Goal: Complete application form: Complete application form

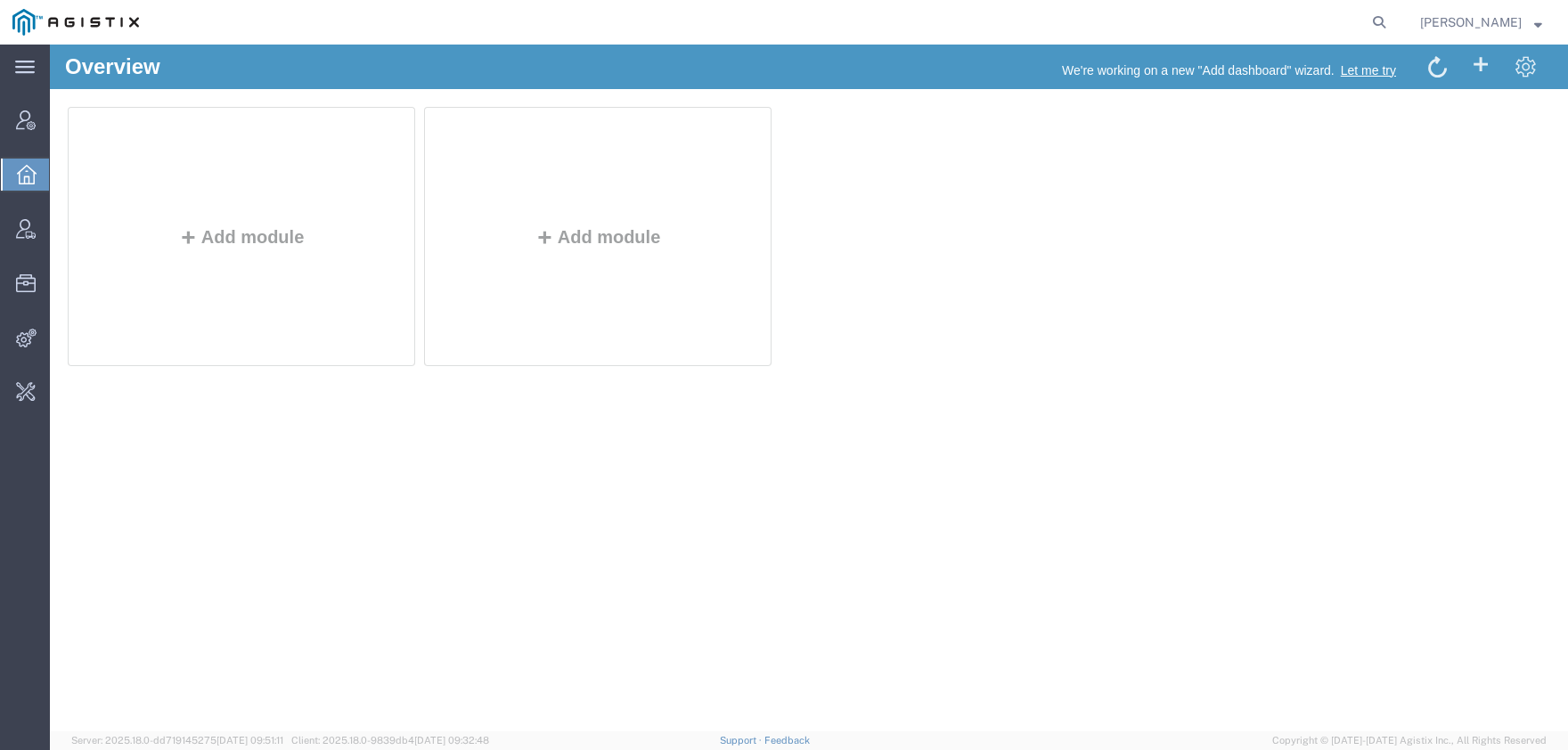
click at [1389, 14] on form at bounding box center [1380, 22] width 29 height 45
click at [1389, 25] on form at bounding box center [1380, 22] width 29 height 45
click at [1391, 19] on icon at bounding box center [1379, 22] width 25 height 25
paste input "56791449"
type input "56791449"
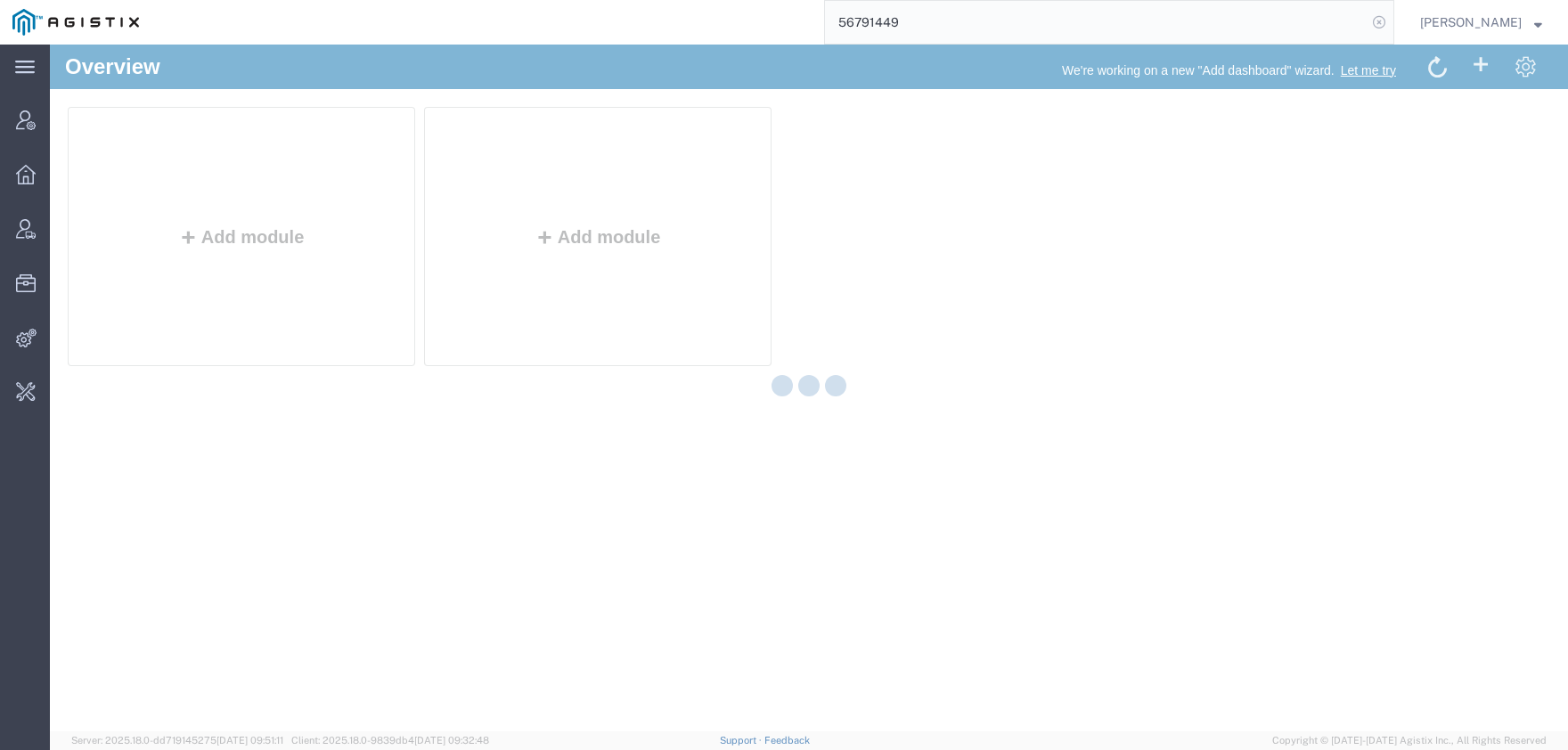
click at [1391, 25] on icon at bounding box center [1379, 22] width 25 height 25
click at [1391, 26] on icon at bounding box center [1379, 22] width 25 height 25
paste input "56791449"
type input "56791449"
drag, startPoint x: 1458, startPoint y: 71, endPoint x: 1112, endPoint y: 64, distance: 346.1
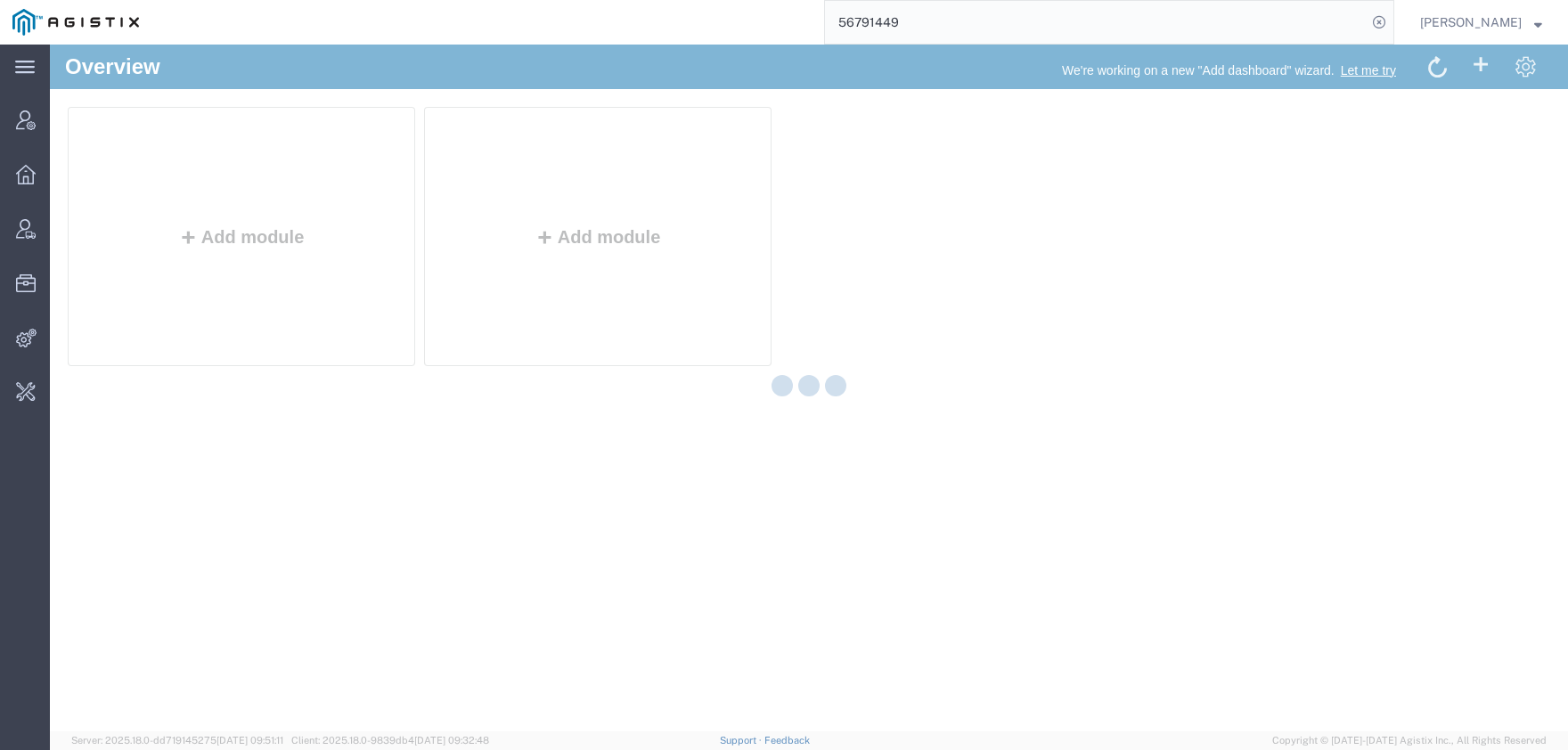
click at [986, 35] on input "56791449" at bounding box center [1095, 22] width 542 height 43
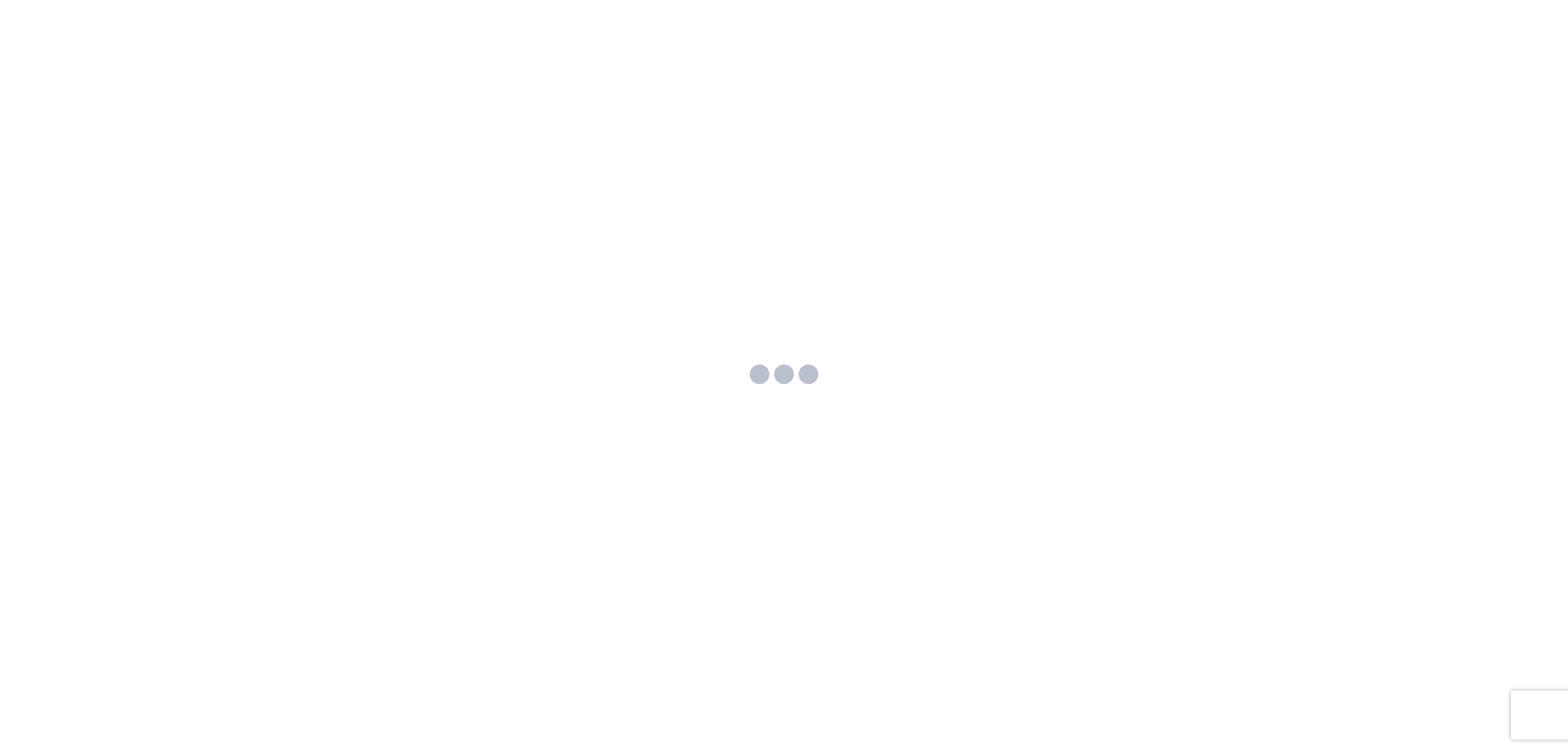
select select "US"
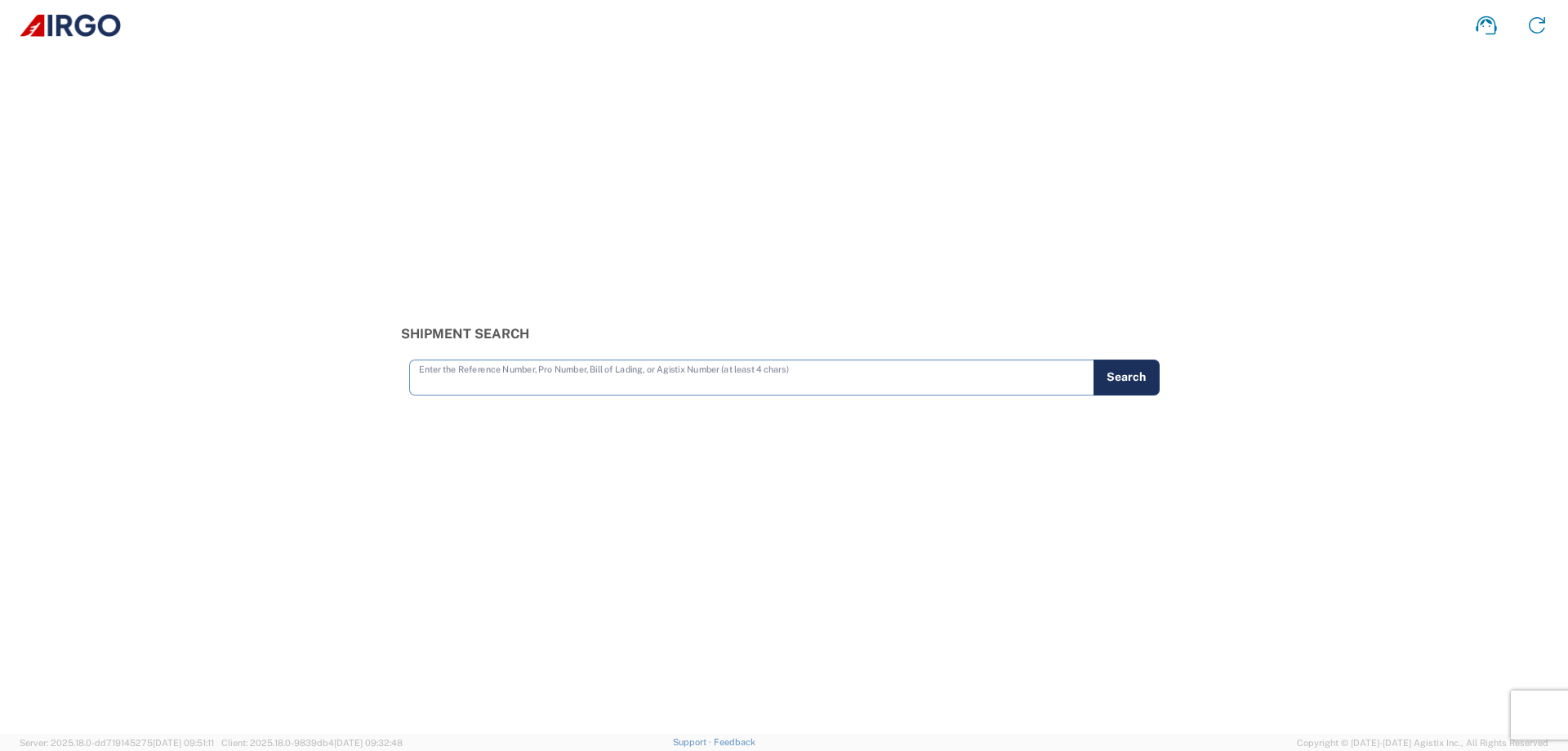
click at [656, 386] on input "text" at bounding box center [752, 376] width 666 height 28
type input "TESTCARRIEV"
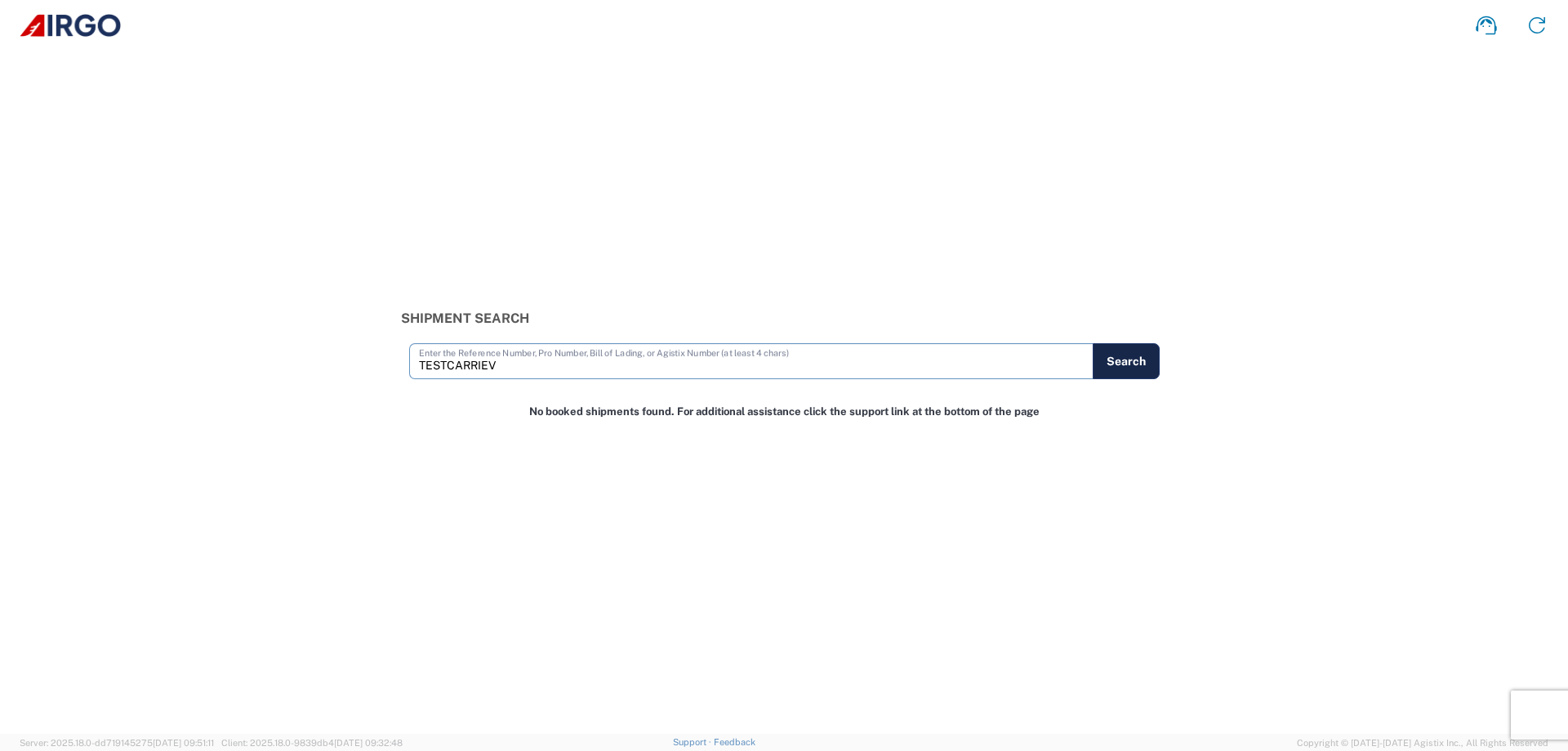
click at [1125, 358] on button "Search" at bounding box center [1127, 361] width 67 height 36
click at [1535, 27] on icon at bounding box center [1537, 25] width 27 height 27
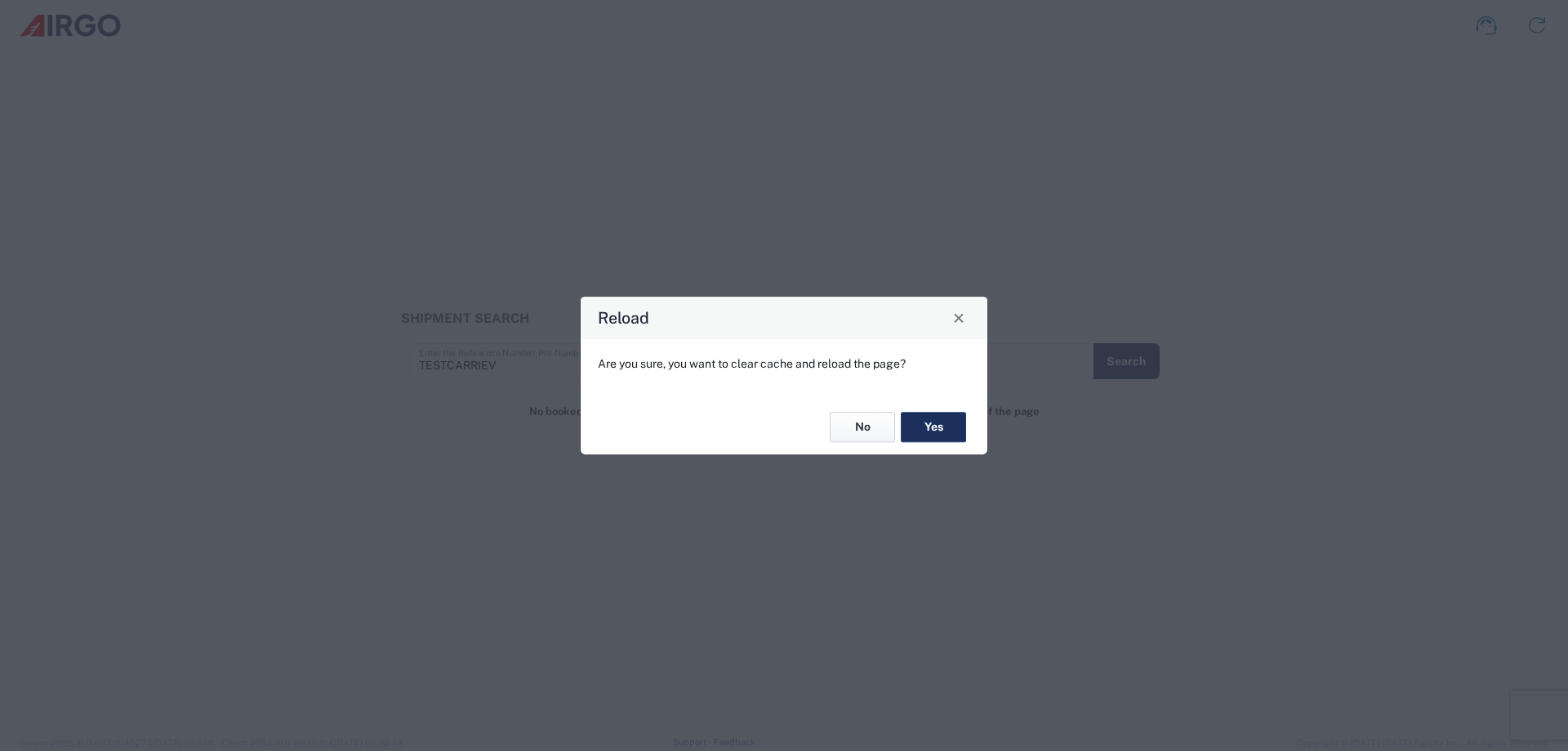
click at [859, 438] on button "No" at bounding box center [862, 427] width 65 height 30
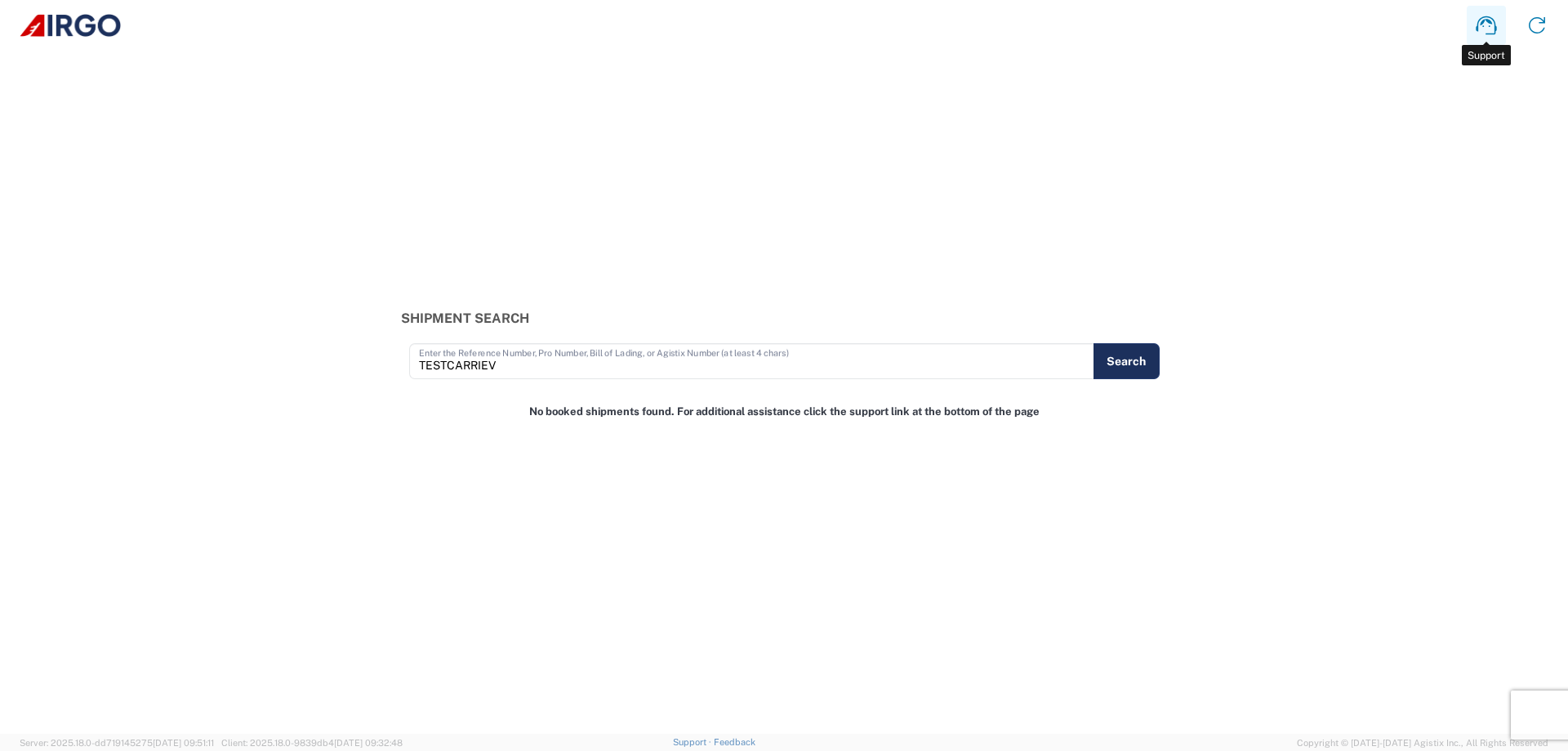
click at [1478, 27] on icon at bounding box center [1486, 26] width 21 height 19
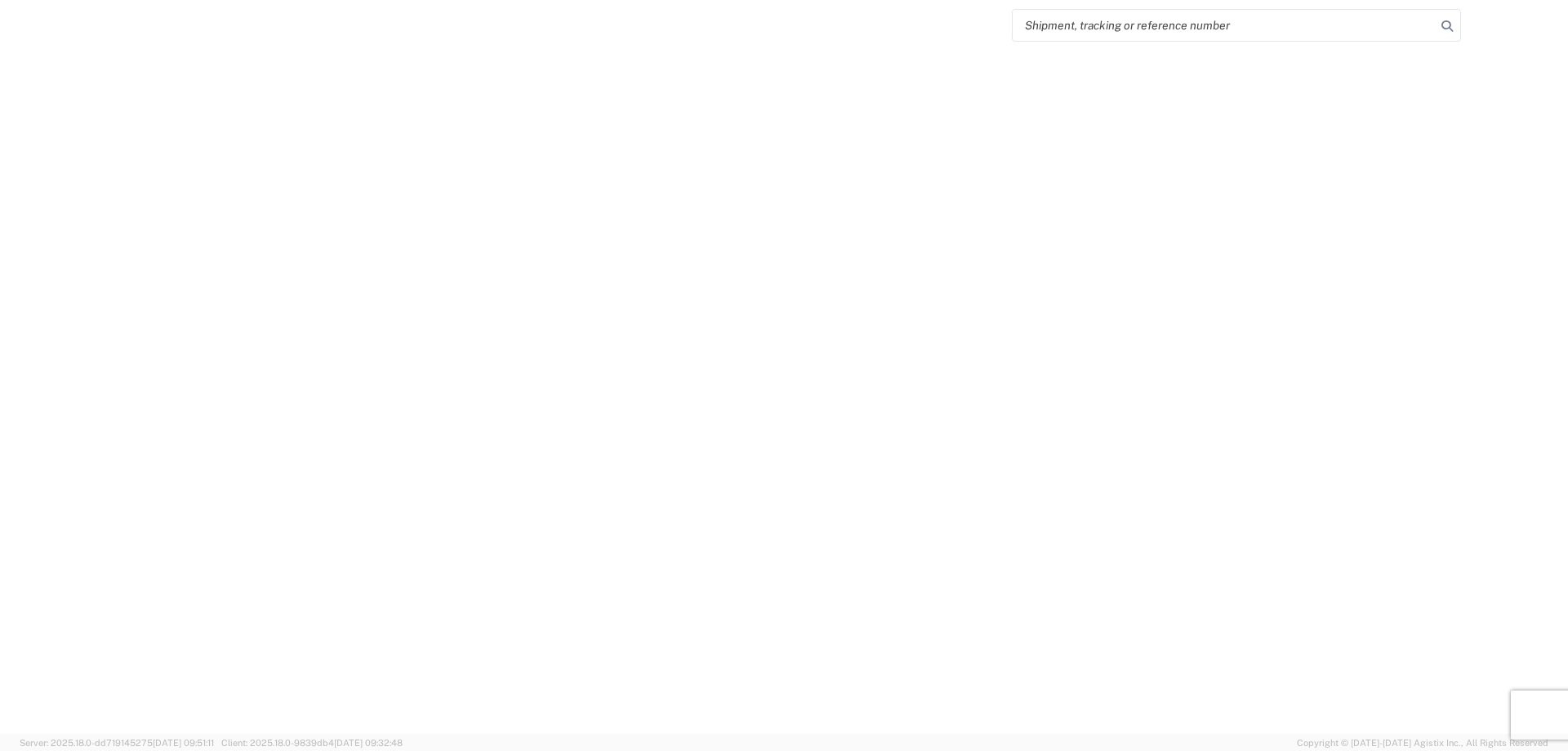
select select "US"
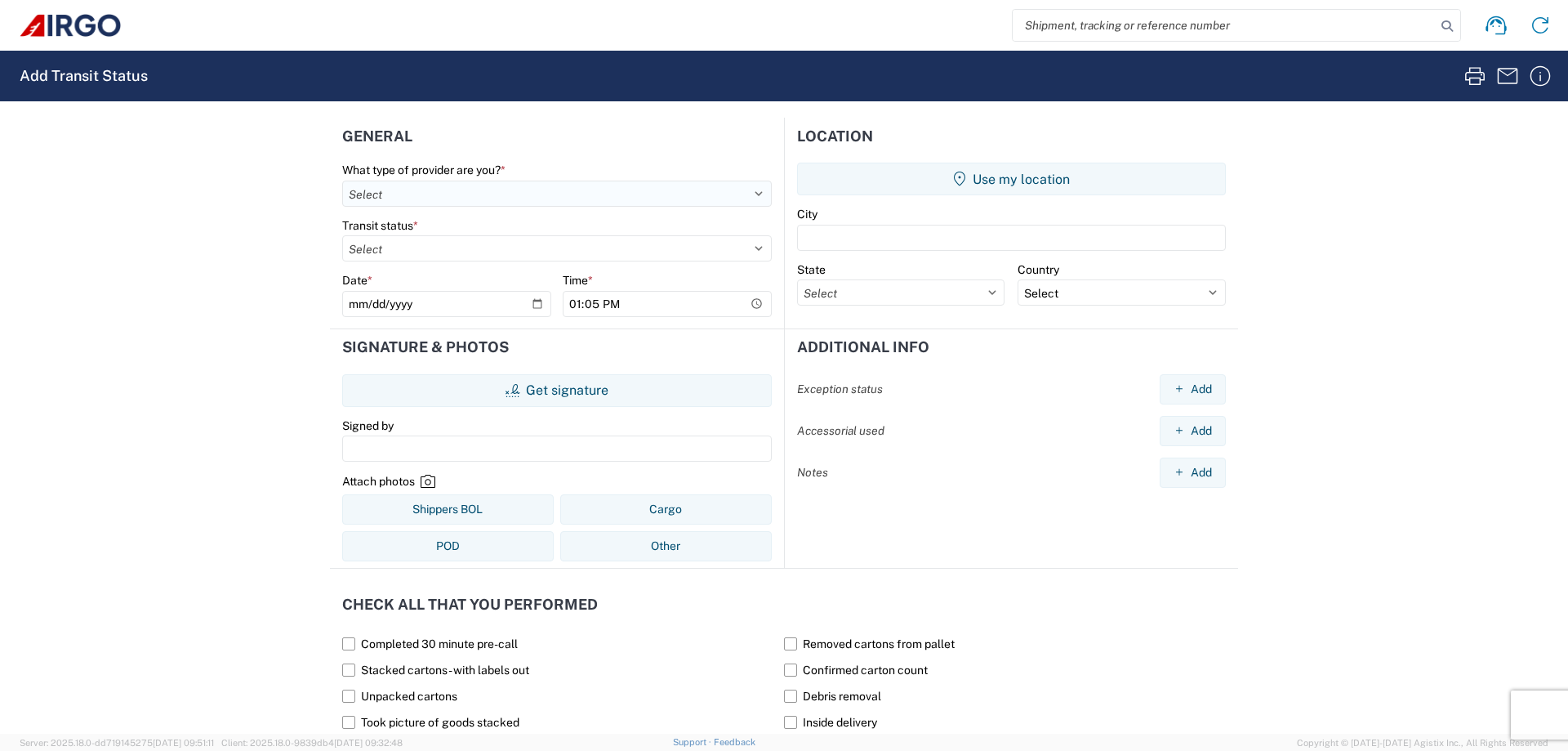
select select "OTHER"
click option "Other" at bounding box center [0, 0] width 0 height 0
click at [342, 235] on select "Select Empty Trailer Dropped Pickup Appointment Scheduled Delivery Appointment …" at bounding box center [557, 248] width 429 height 27
select select "LOADING_STARTED"
click option "Loading Started" at bounding box center [0, 0] width 0 height 0
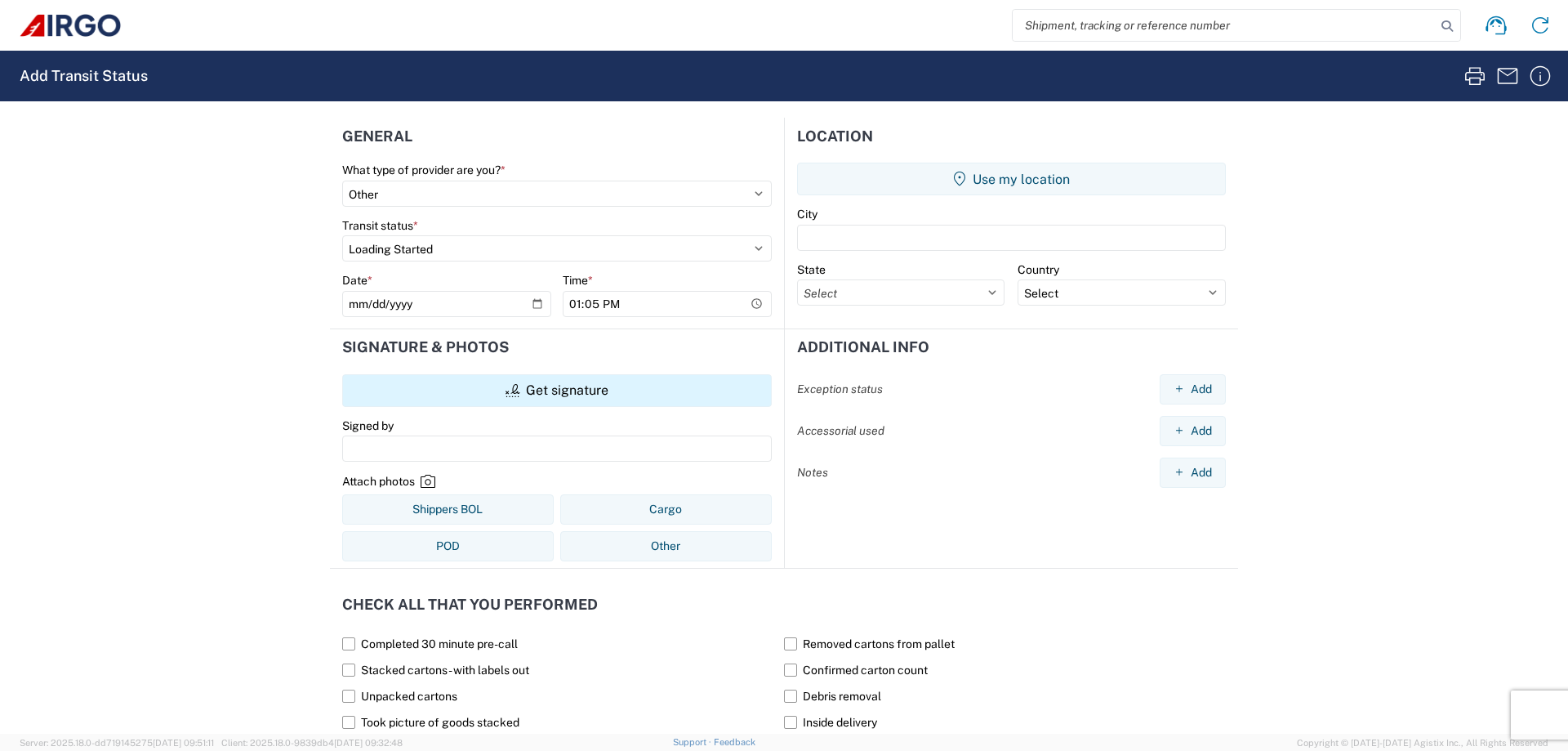
click at [537, 388] on button "Get signature" at bounding box center [557, 390] width 429 height 33
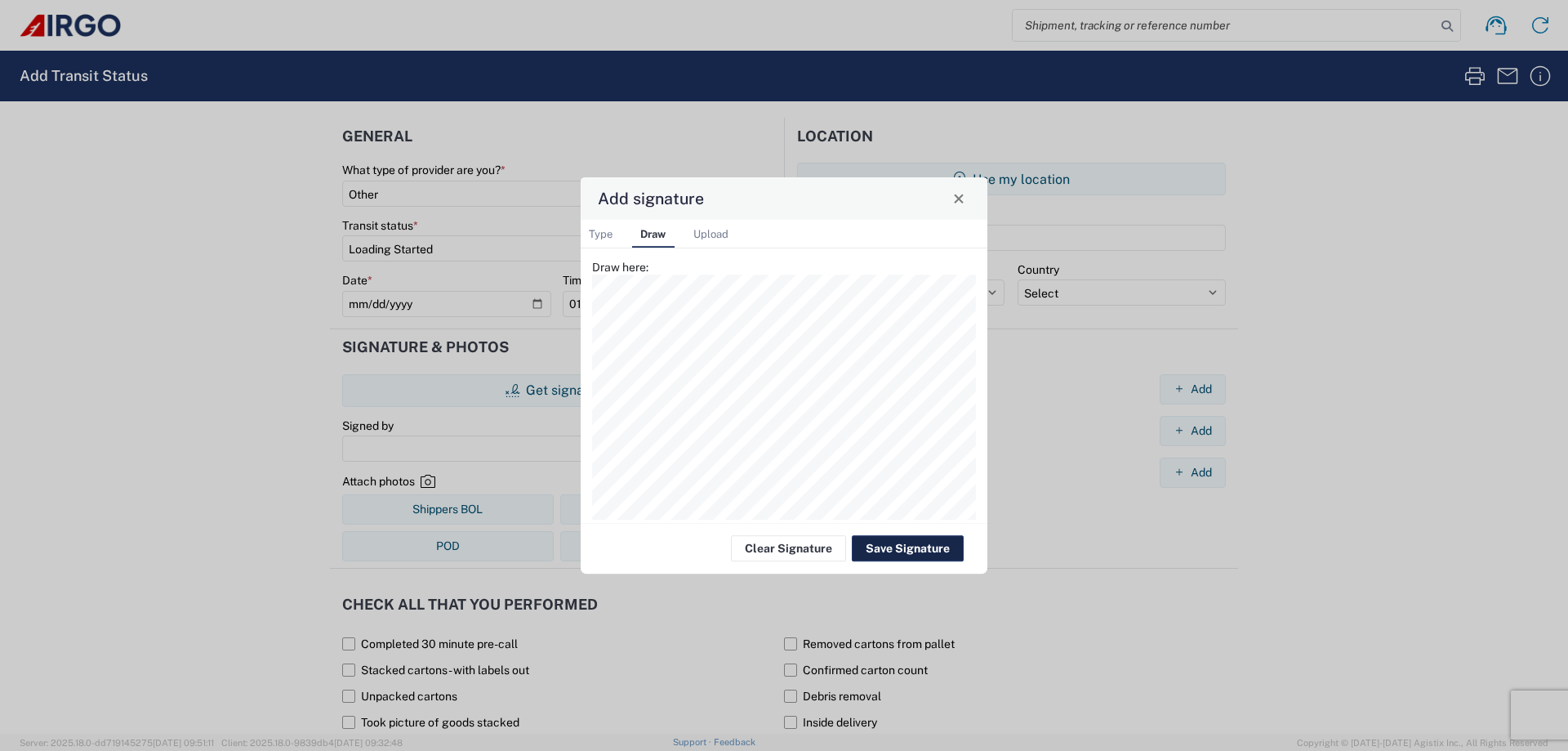
drag, startPoint x: 883, startPoint y: 554, endPoint x: 893, endPoint y: 551, distance: 10.4
click at [885, 554] on button "Save Signature" at bounding box center [908, 547] width 112 height 27
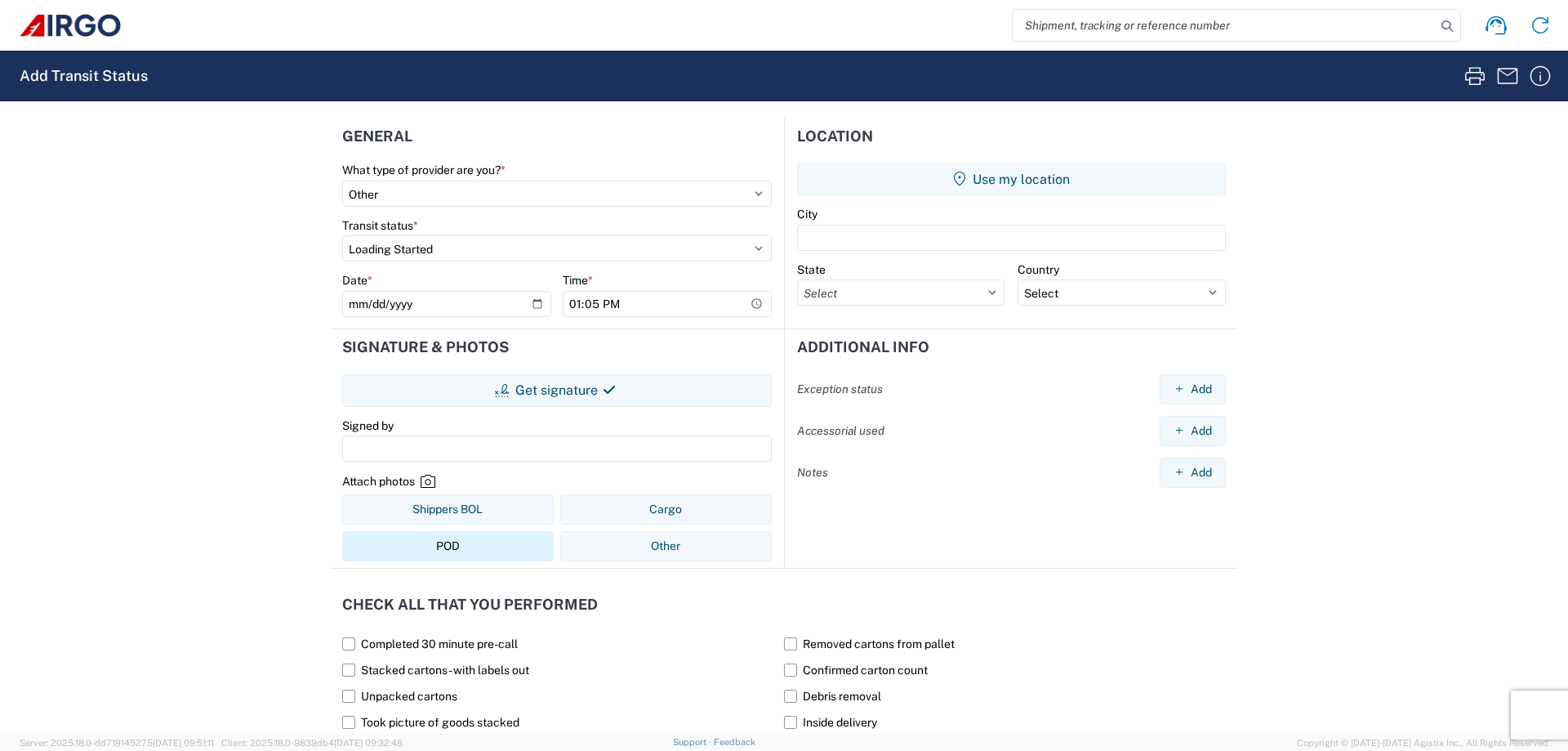
scroll to position [79, 0]
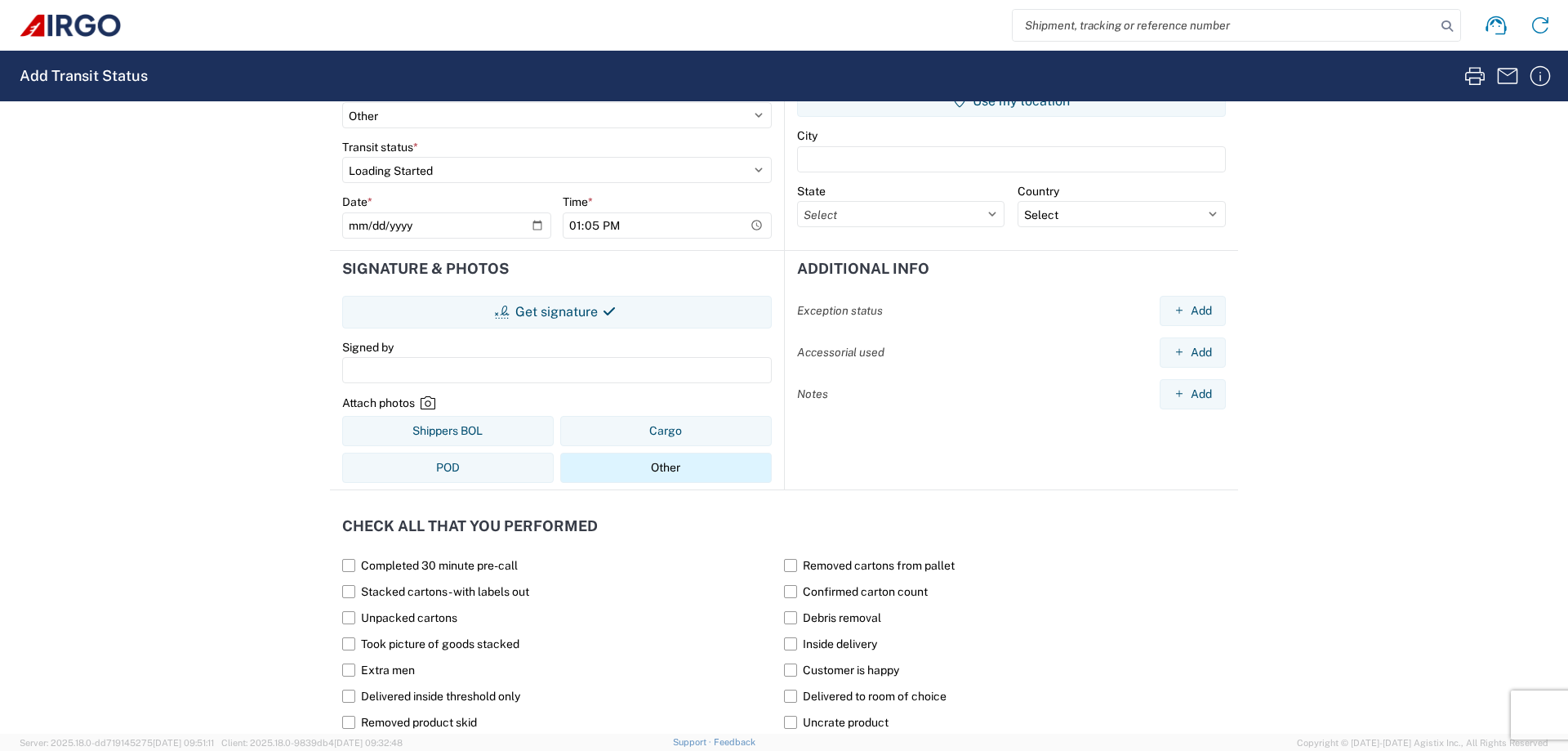
click at [641, 470] on button "Other" at bounding box center [666, 467] width 211 height 30
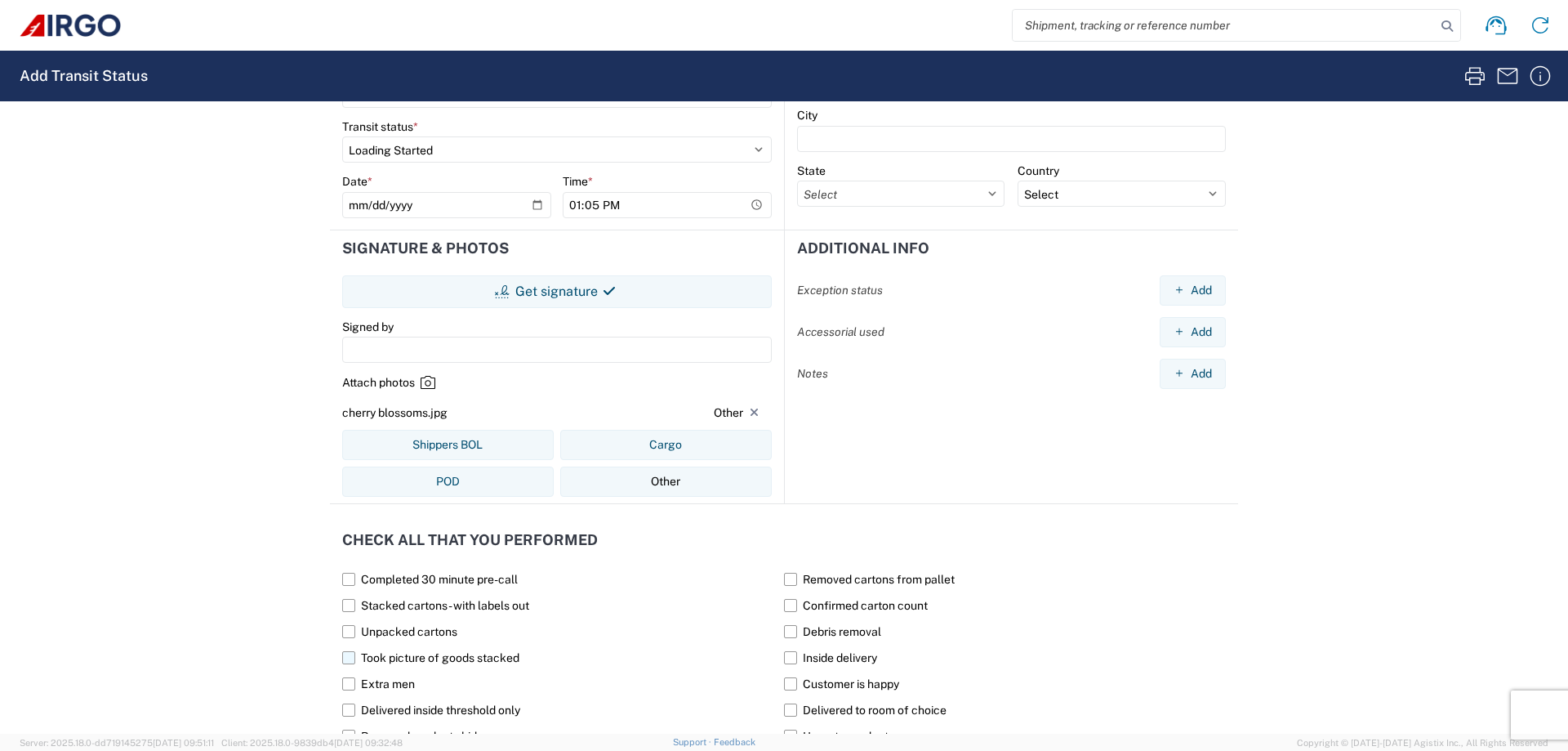
scroll to position [225, 0]
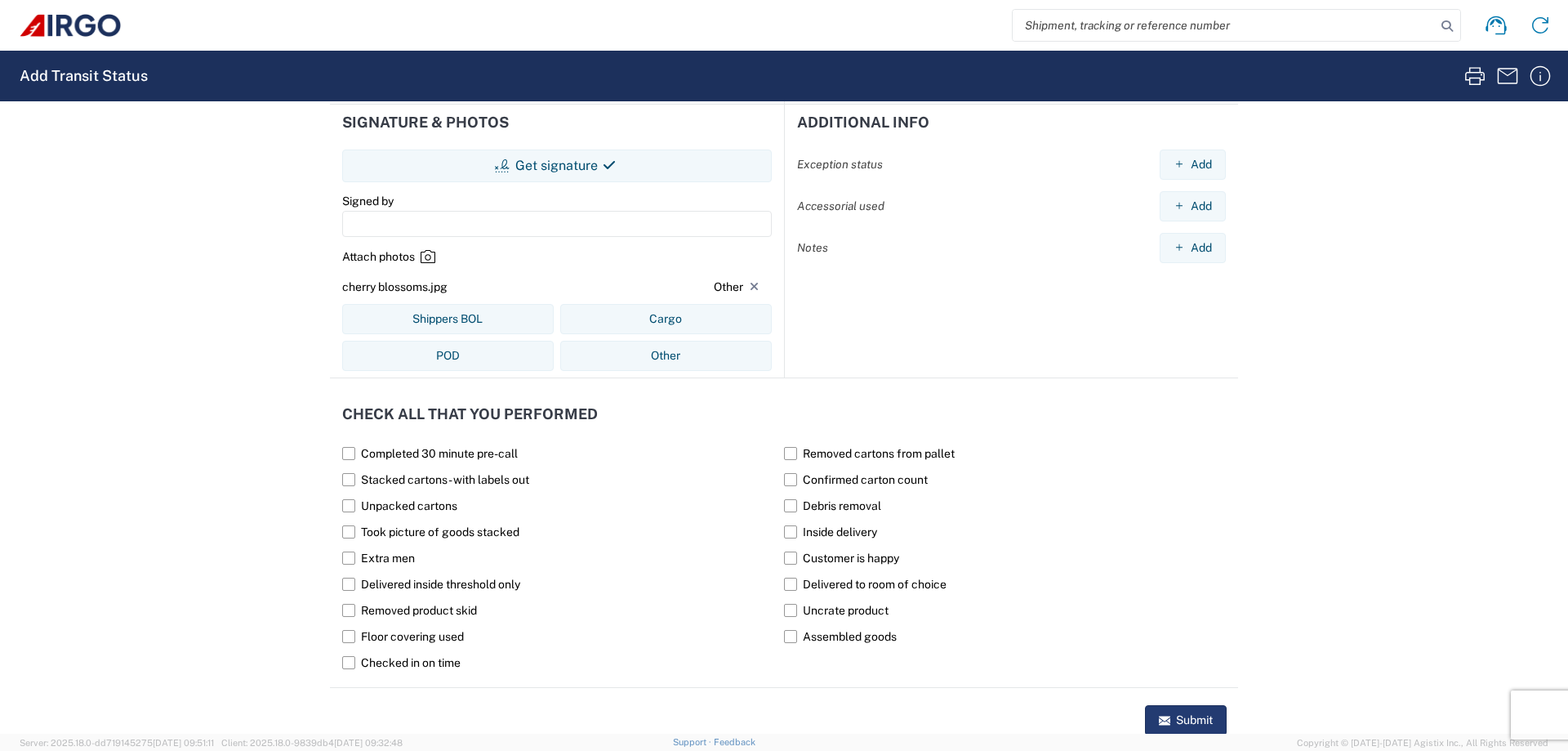
click at [1193, 721] on button "Submit" at bounding box center [1186, 719] width 81 height 30
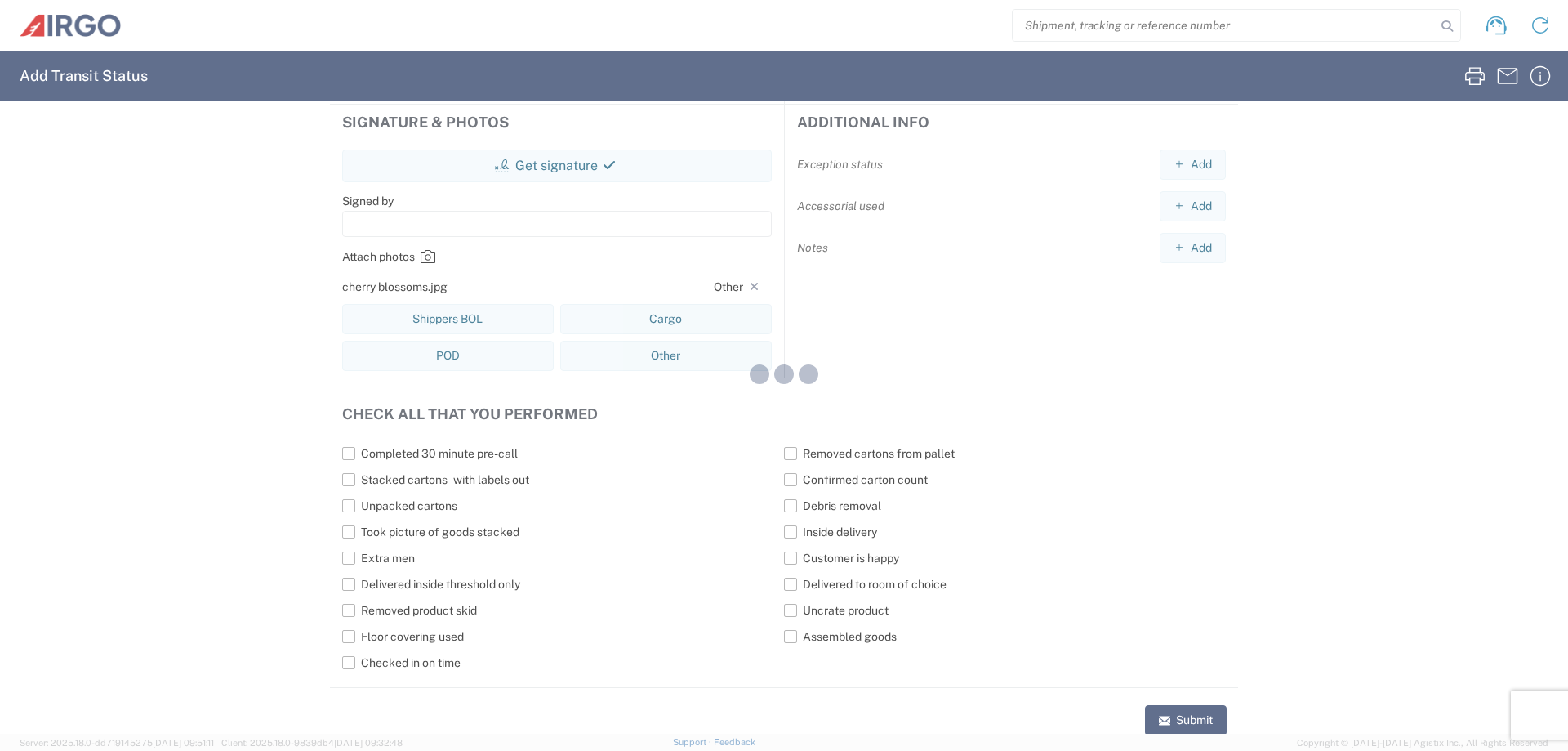
select select
type input "13:06"
select select "US"
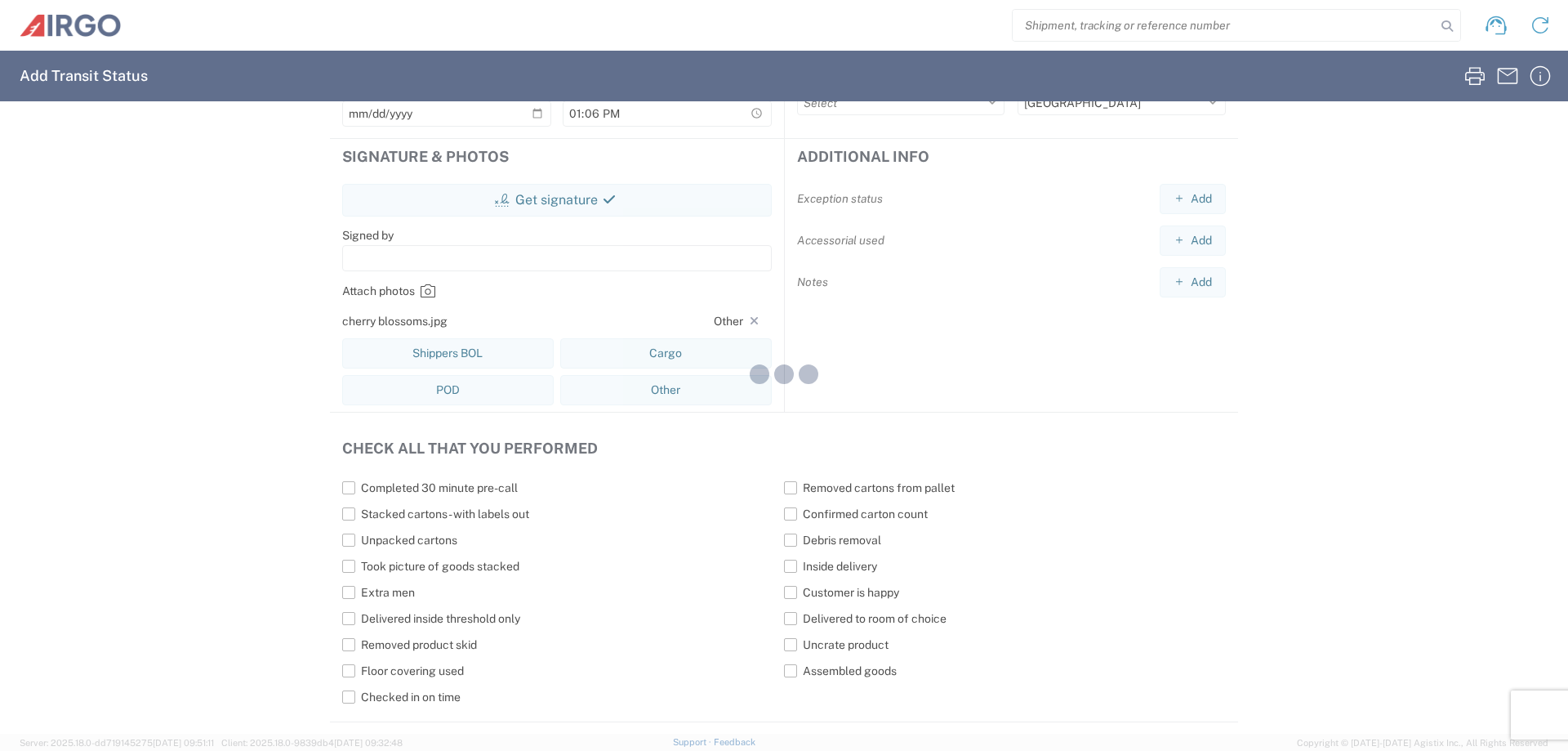
select select
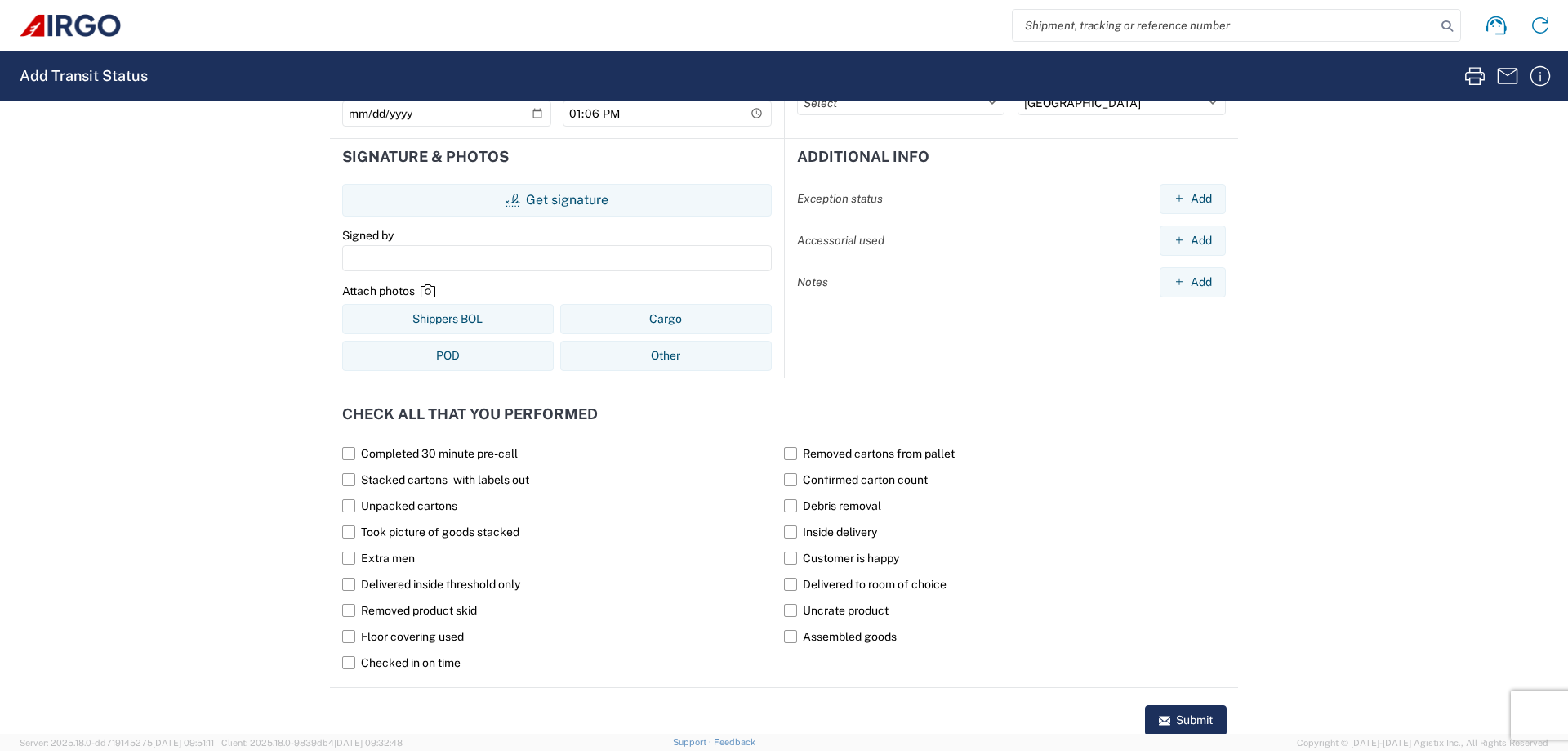
scroll to position [0, 0]
